Goal: Task Accomplishment & Management: Use online tool/utility

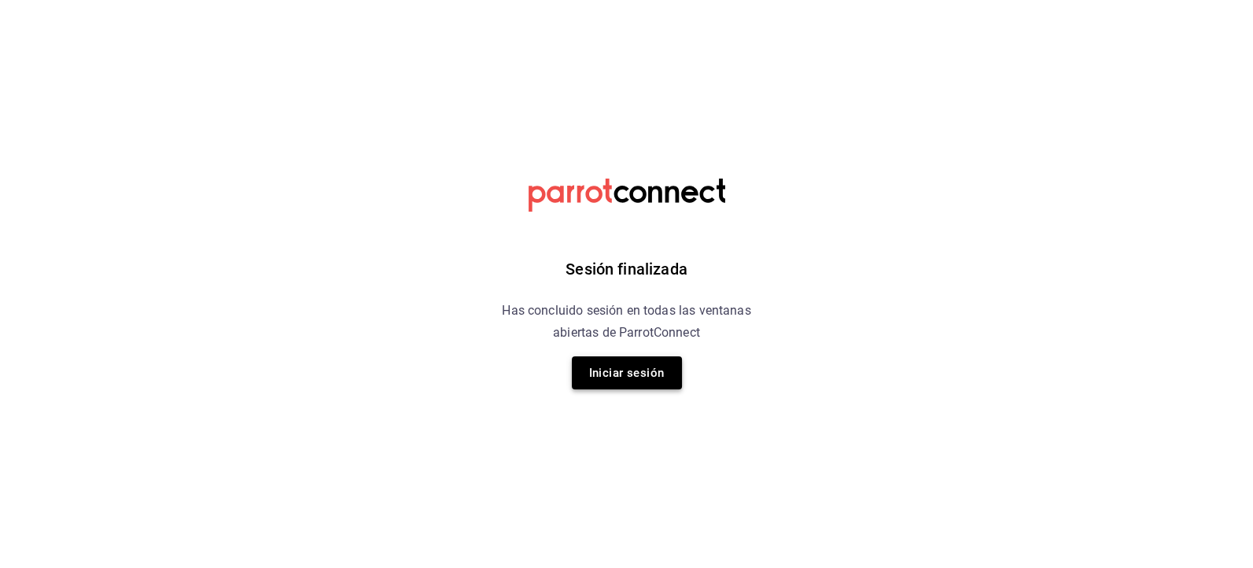
click at [650, 376] on button "Iniciar sesión" at bounding box center [627, 372] width 110 height 33
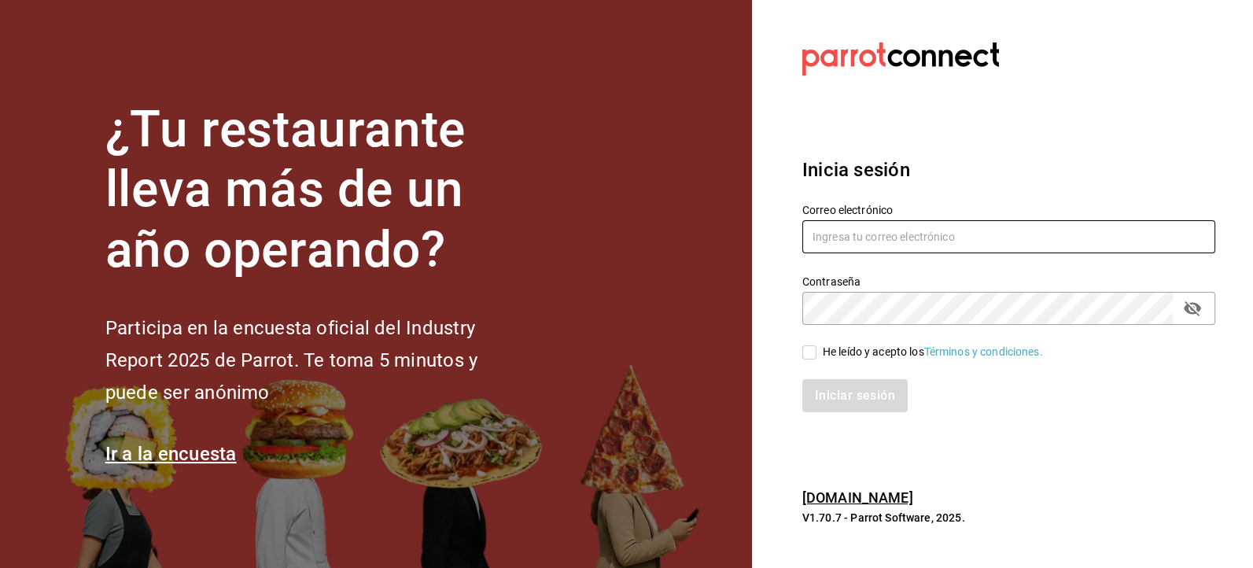
click at [866, 230] on input "text" at bounding box center [1008, 236] width 413 height 33
type input "J"
type input "jbazan2908@hotmail.com"
click at [813, 357] on input "He leído y acepto los Términos y condiciones." at bounding box center [809, 352] width 14 height 14
checkbox input "true"
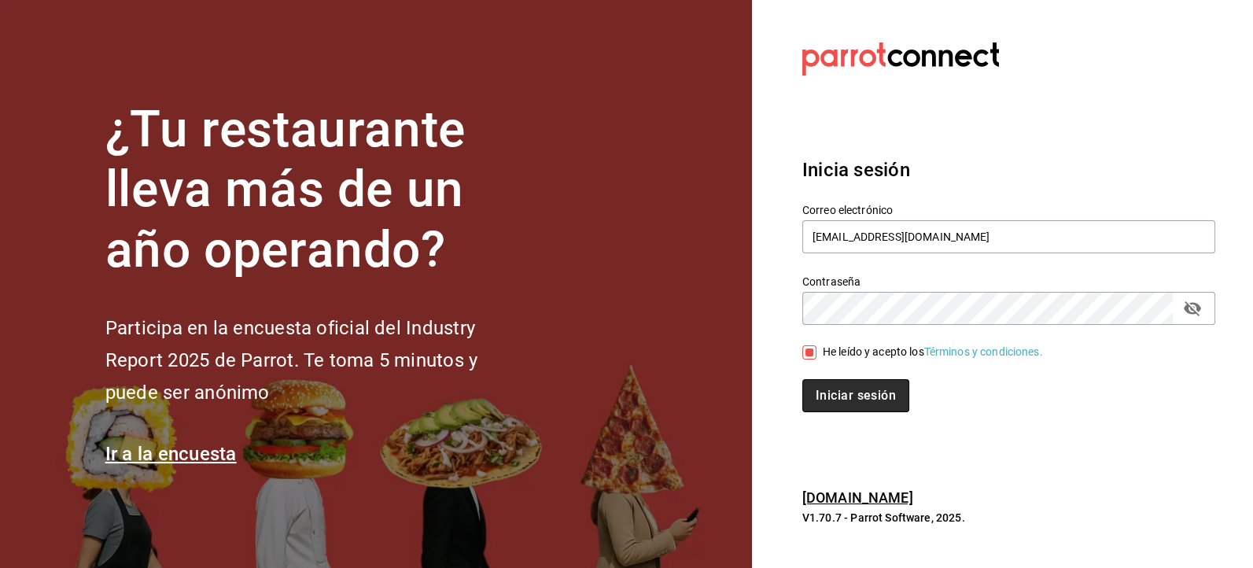
click at [829, 396] on button "Iniciar sesión" at bounding box center [855, 395] width 107 height 33
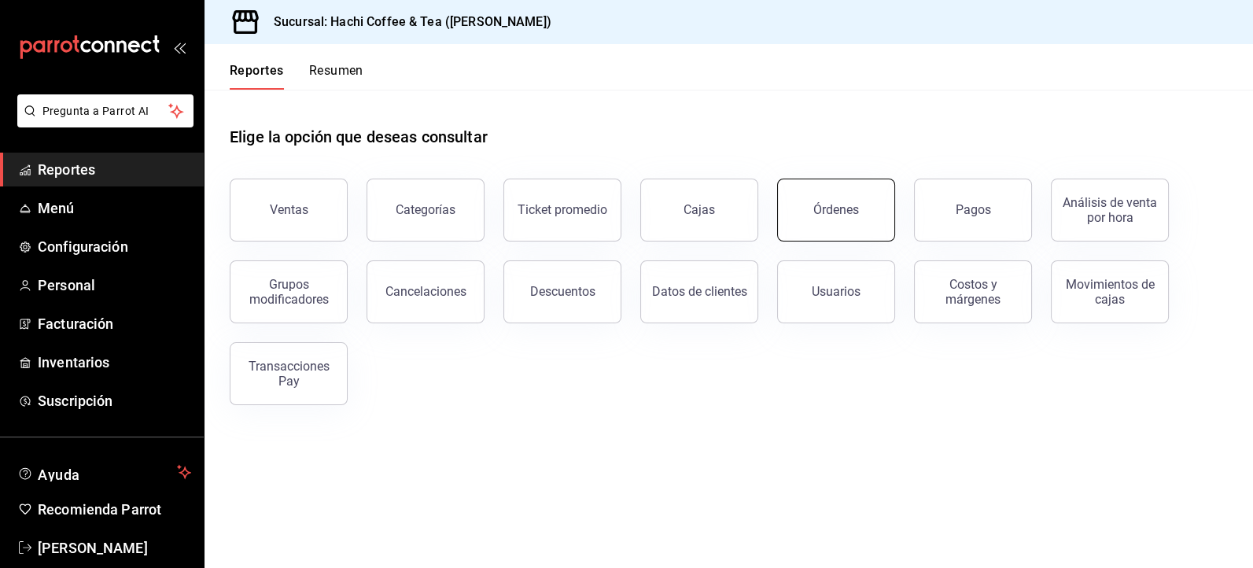
click at [840, 215] on div "Órdenes" at bounding box center [836, 209] width 46 height 15
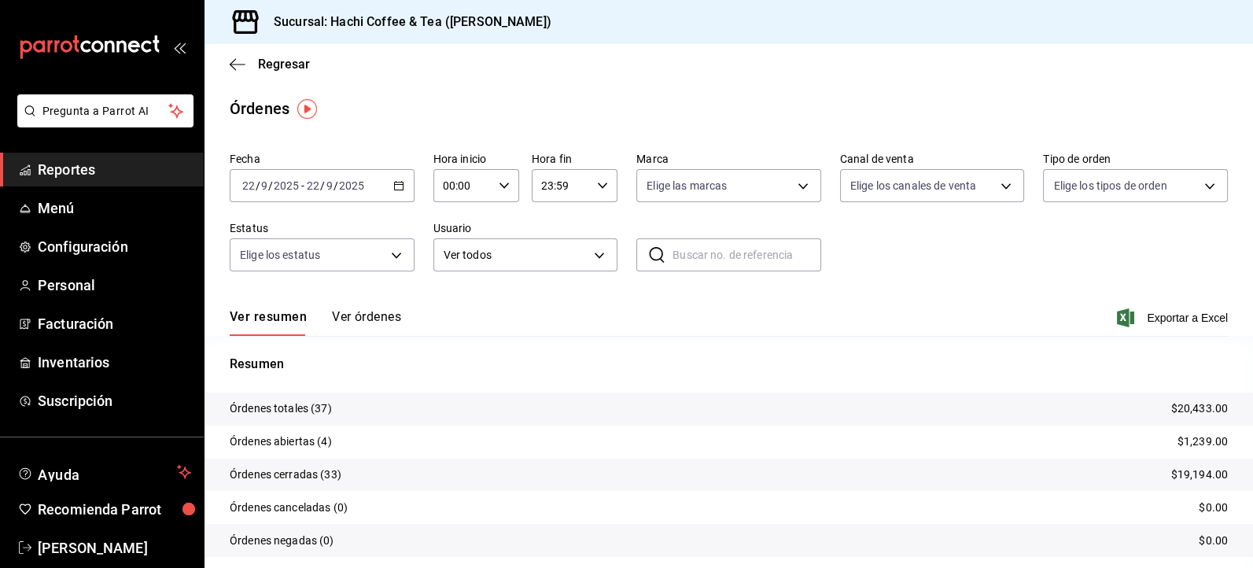
click at [120, 170] on span "Reportes" at bounding box center [114, 169] width 153 height 21
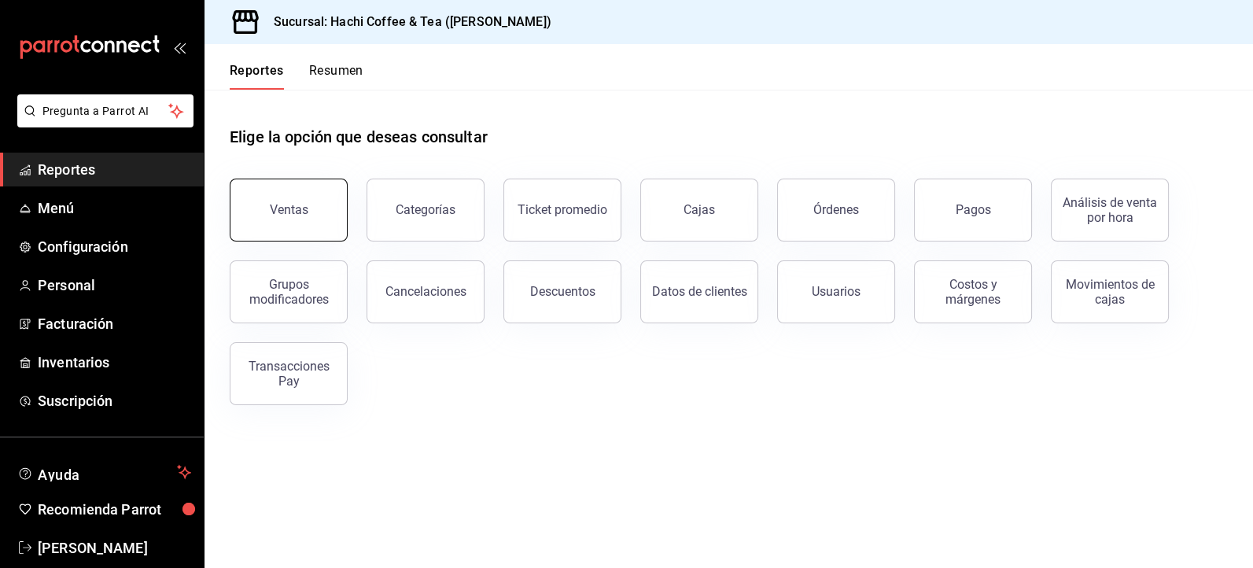
click at [292, 193] on button "Ventas" at bounding box center [289, 210] width 118 height 63
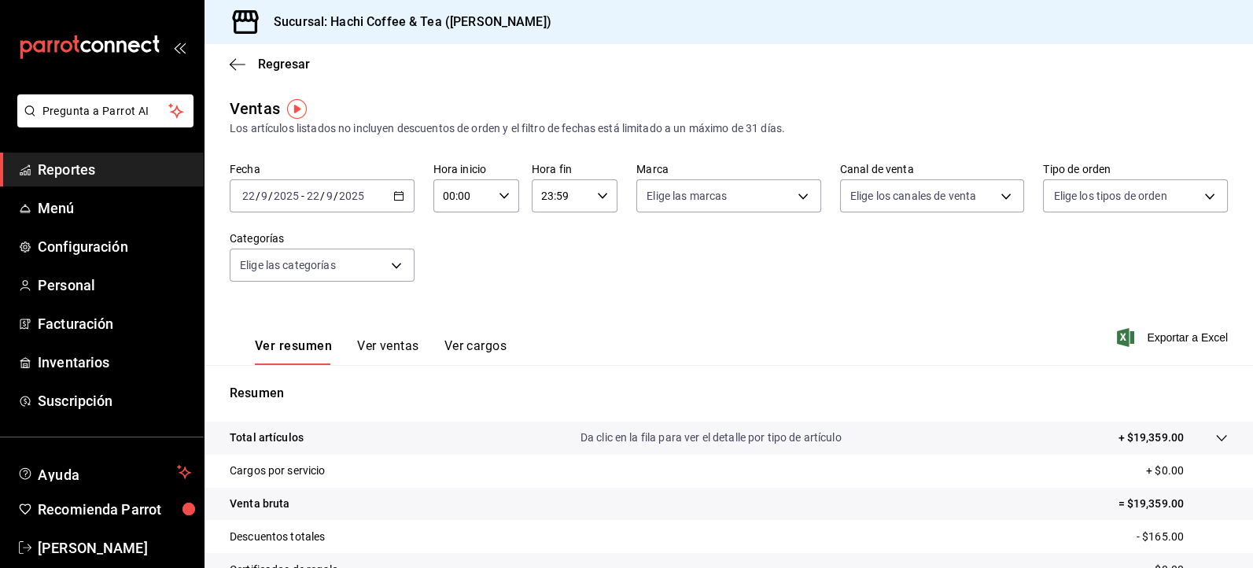
click at [118, 172] on span "Reportes" at bounding box center [114, 169] width 153 height 21
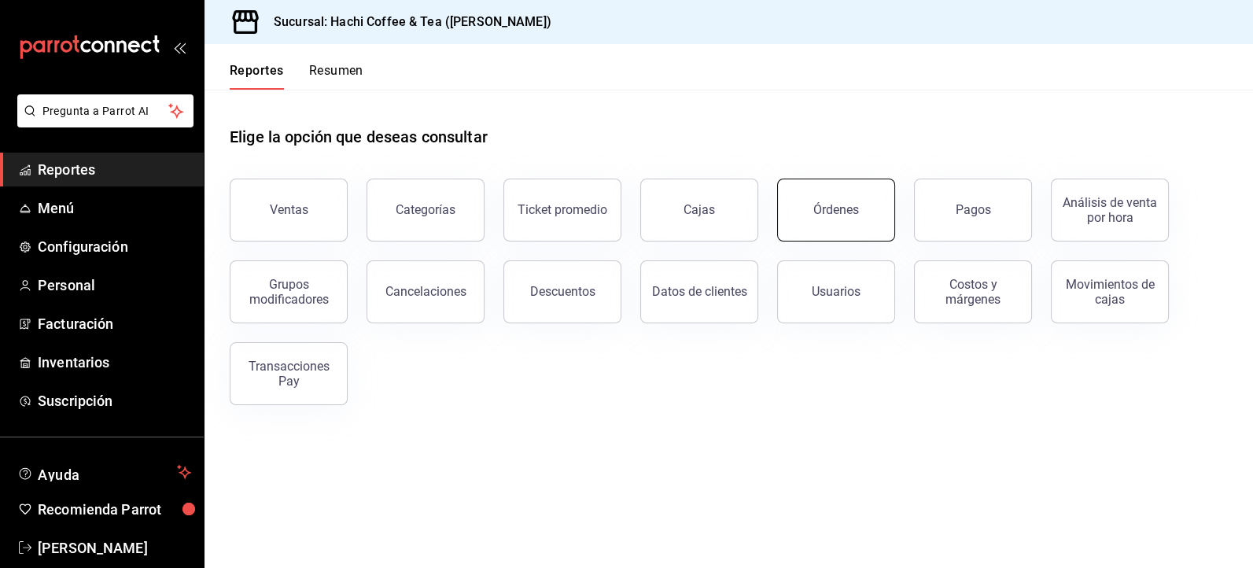
click at [808, 203] on button "Órdenes" at bounding box center [836, 210] width 118 height 63
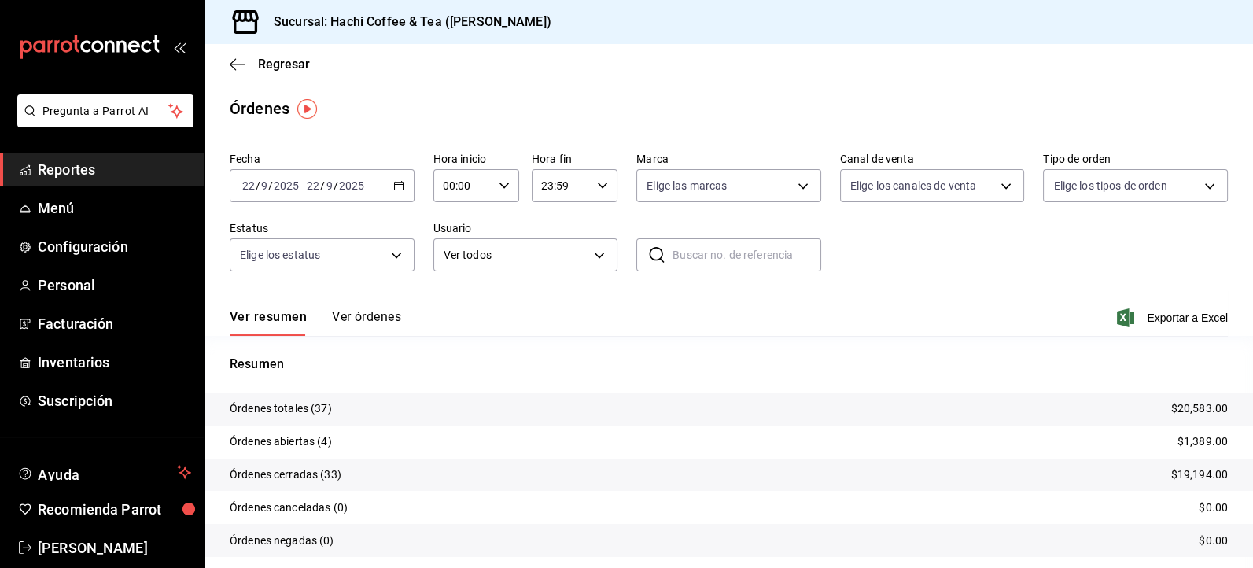
click at [352, 316] on button "Ver órdenes" at bounding box center [366, 322] width 69 height 27
